Goal: Task Accomplishment & Management: Manage account settings

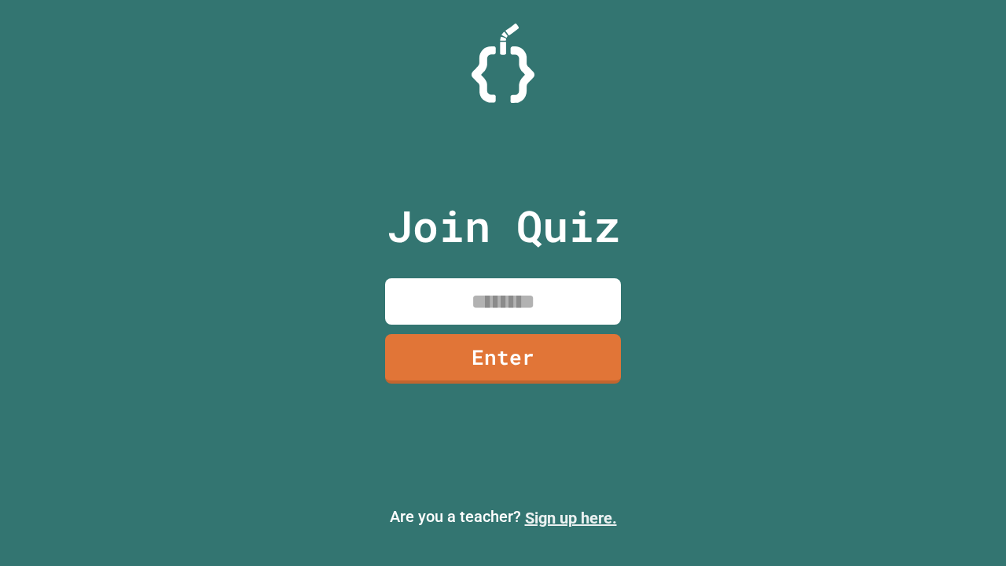
click at [571, 518] on link "Sign up here." at bounding box center [571, 518] width 92 height 19
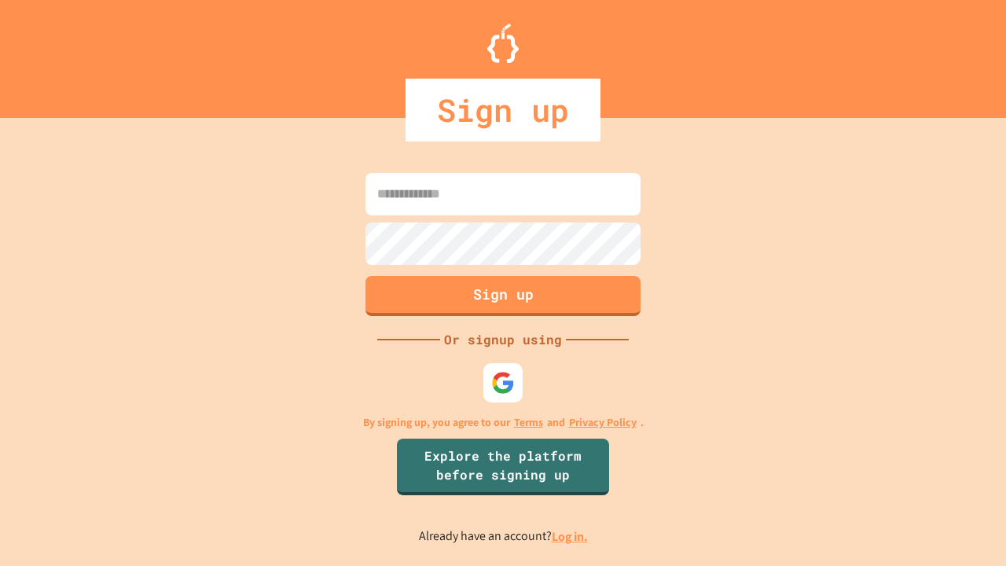
click at [571, 536] on link "Log in." at bounding box center [570, 536] width 36 height 17
